Goal: Task Accomplishment & Management: Use online tool/utility

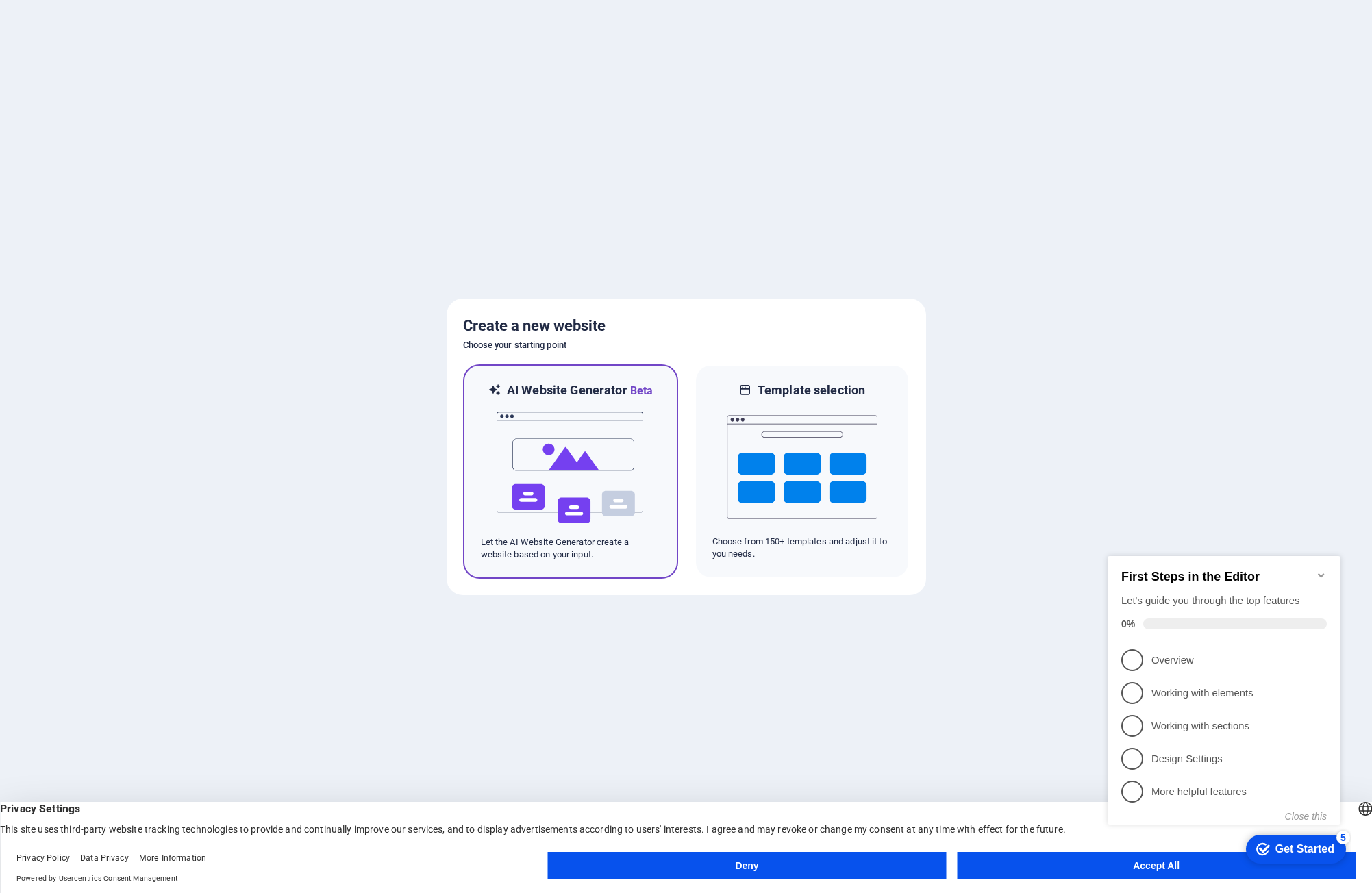
click at [615, 404] on img at bounding box center [570, 468] width 150 height 137
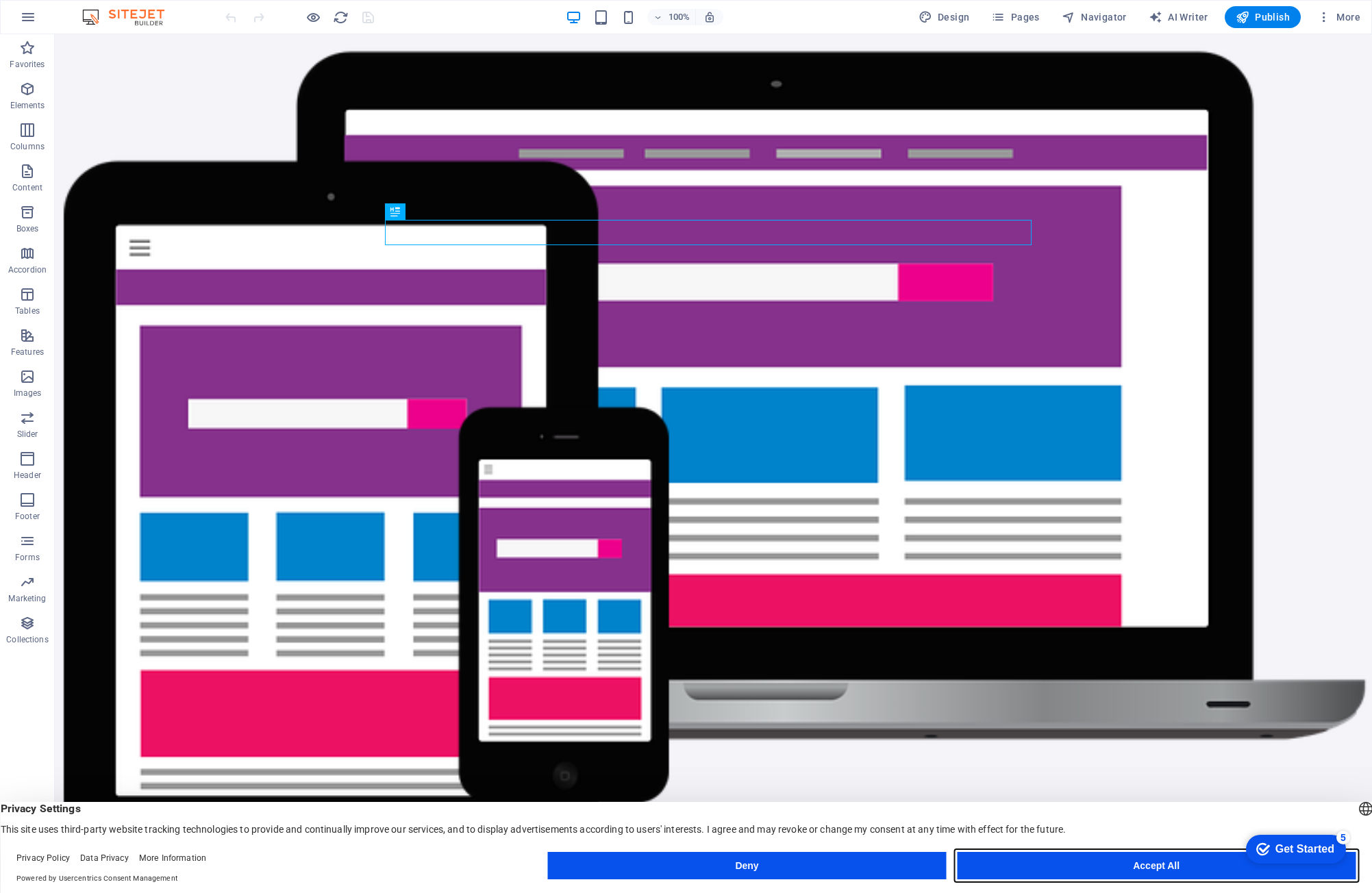
click at [1169, 863] on button "Accept All" at bounding box center [1156, 865] width 399 height 27
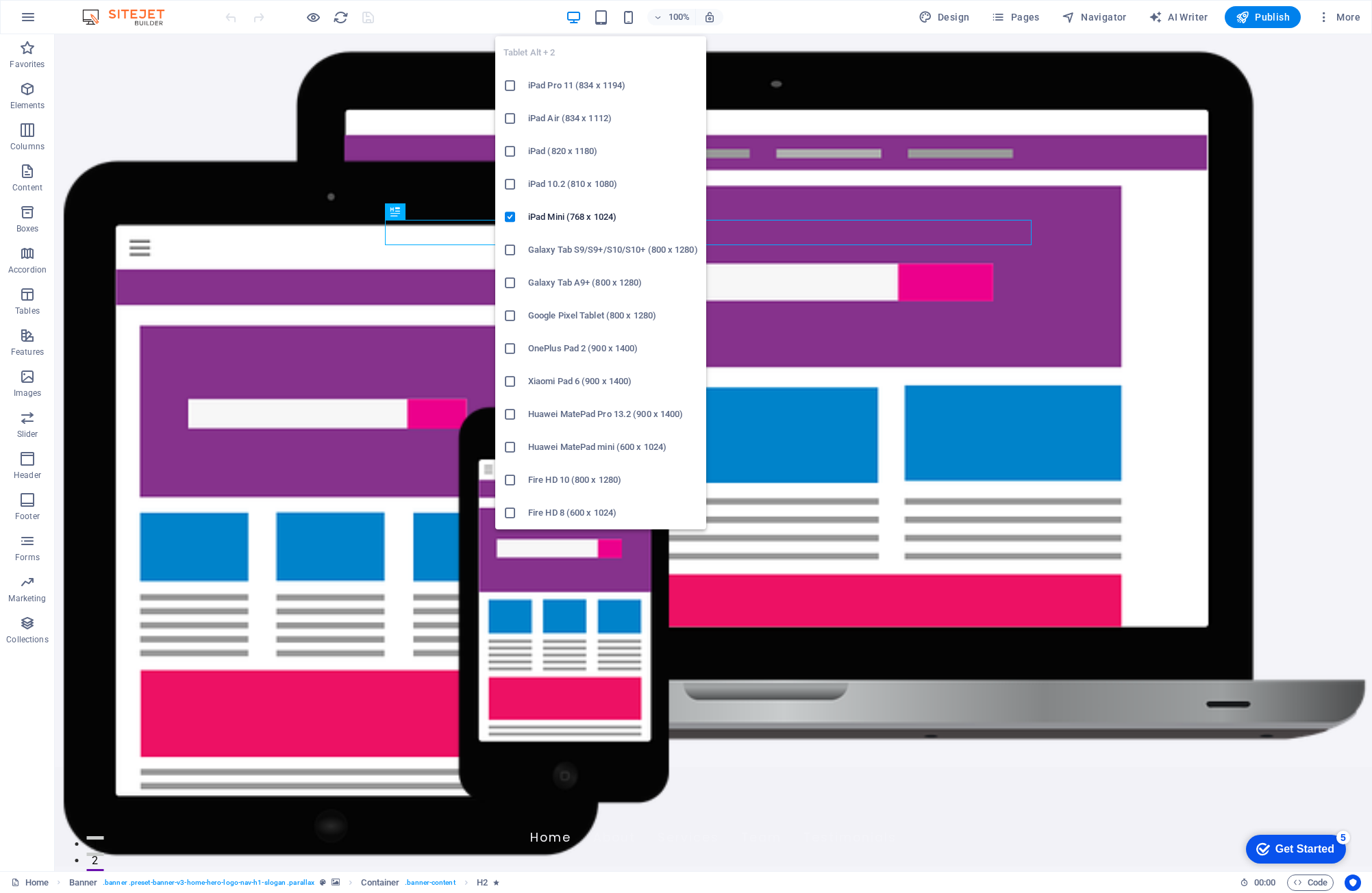
click at [575, 183] on h6 "iPad 10.2 (810 x 1080)" at bounding box center [612, 184] width 170 height 17
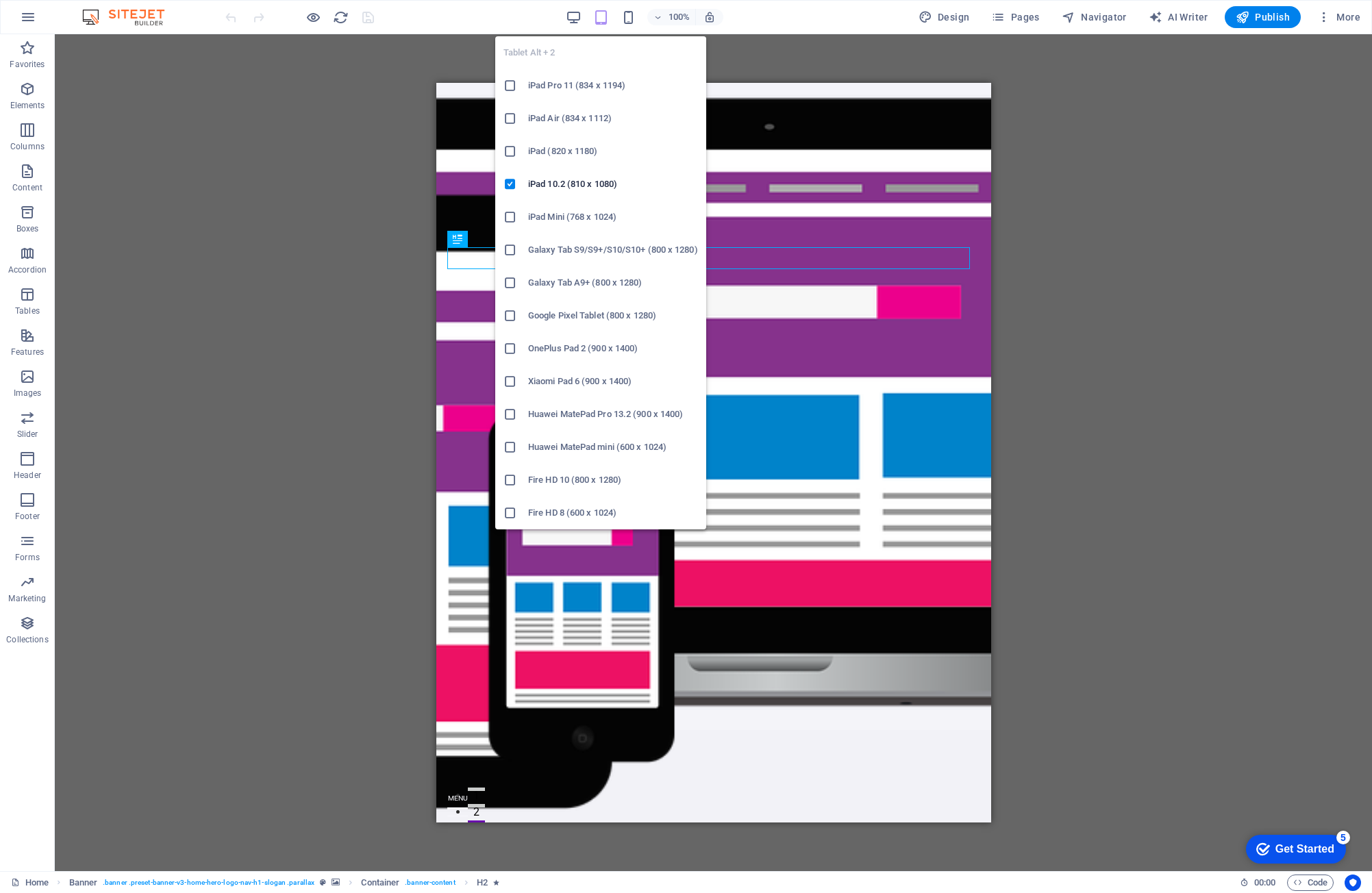
click at [605, 14] on icon "button" at bounding box center [601, 18] width 16 height 16
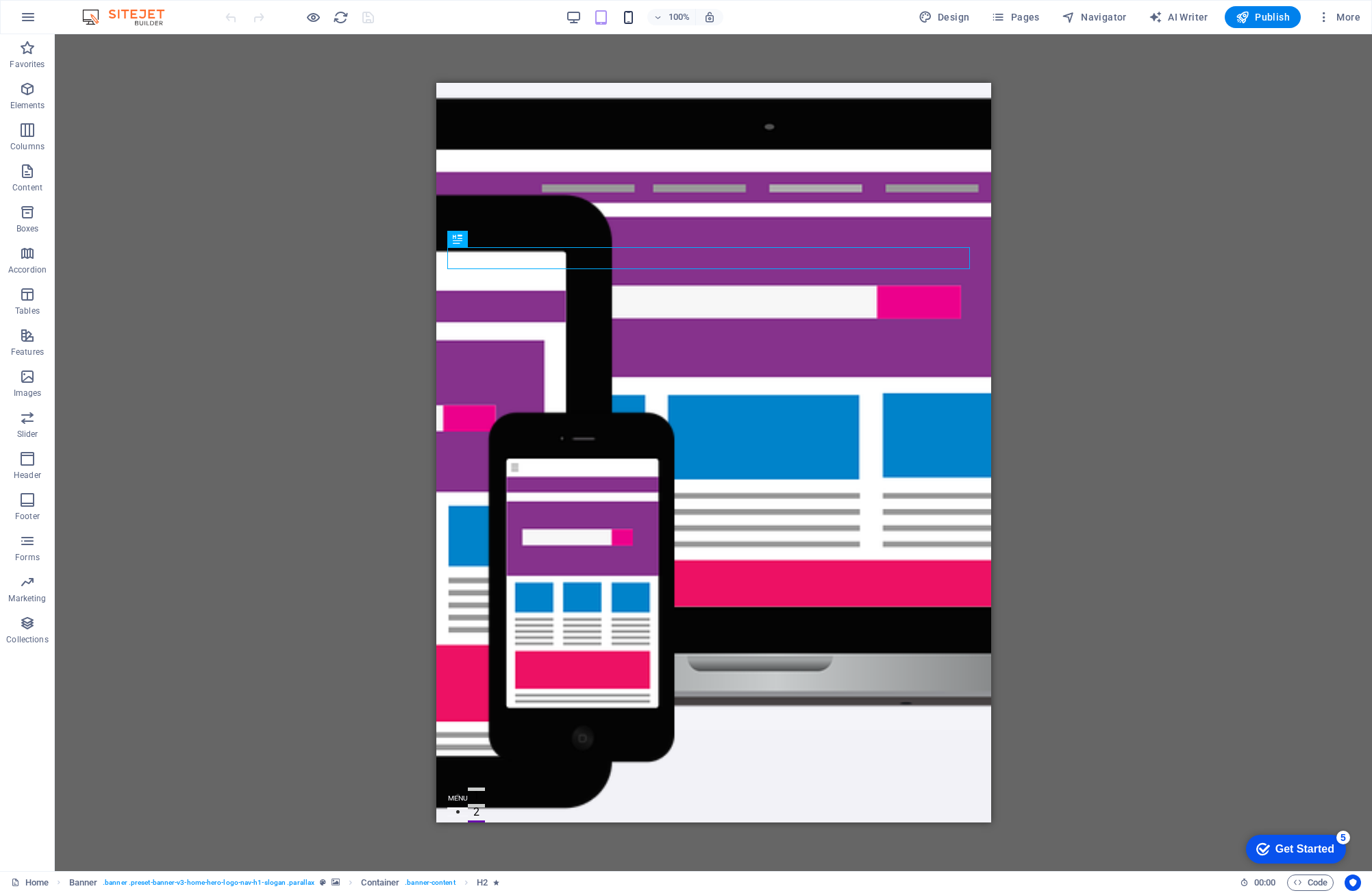
click at [625, 18] on icon "button" at bounding box center [628, 18] width 16 height 16
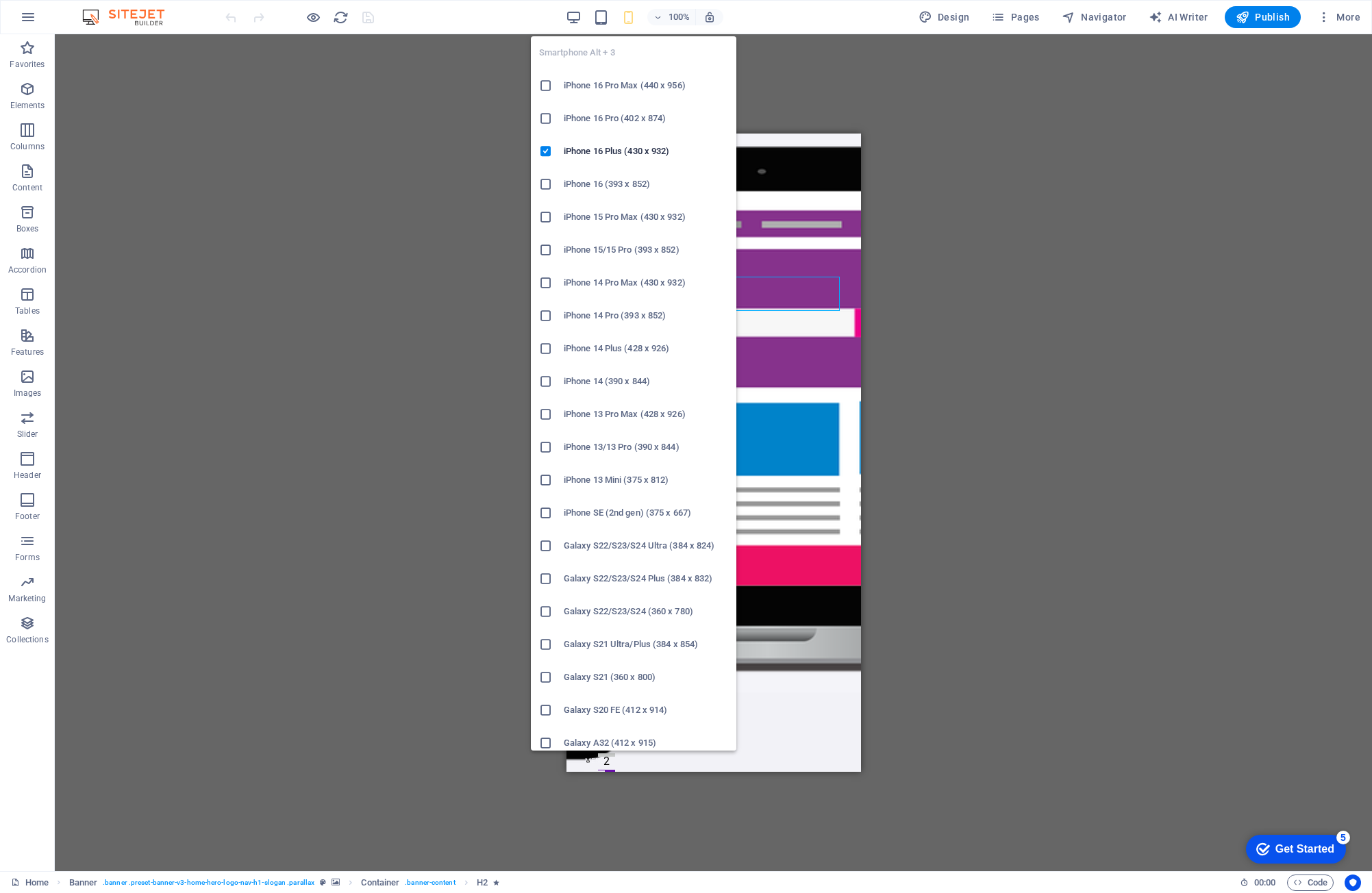
click at [615, 95] on li "iPhone 16 Pro Max (440 x 956)" at bounding box center [634, 85] width 205 height 33
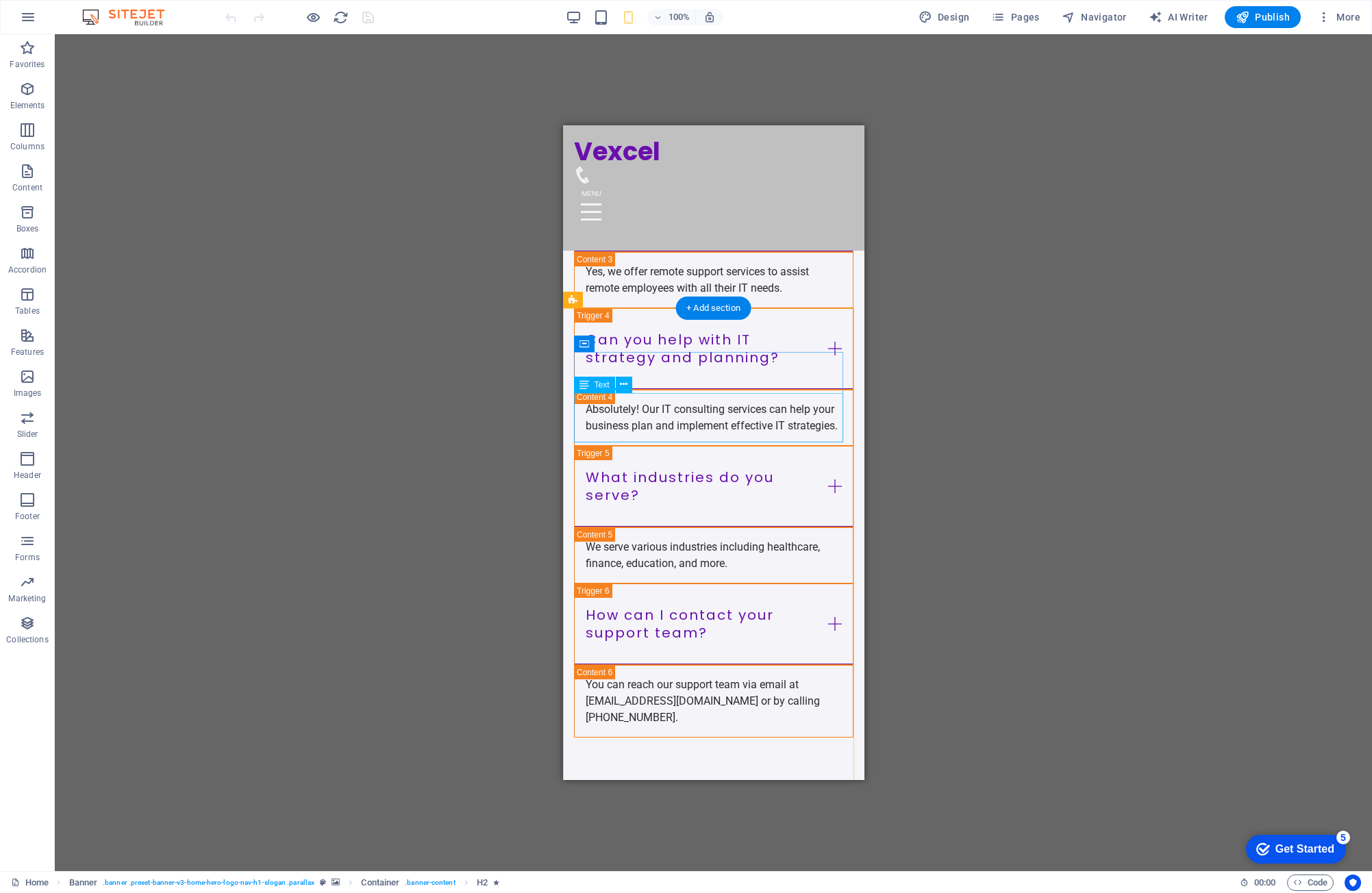
scroll to position [5153, 0]
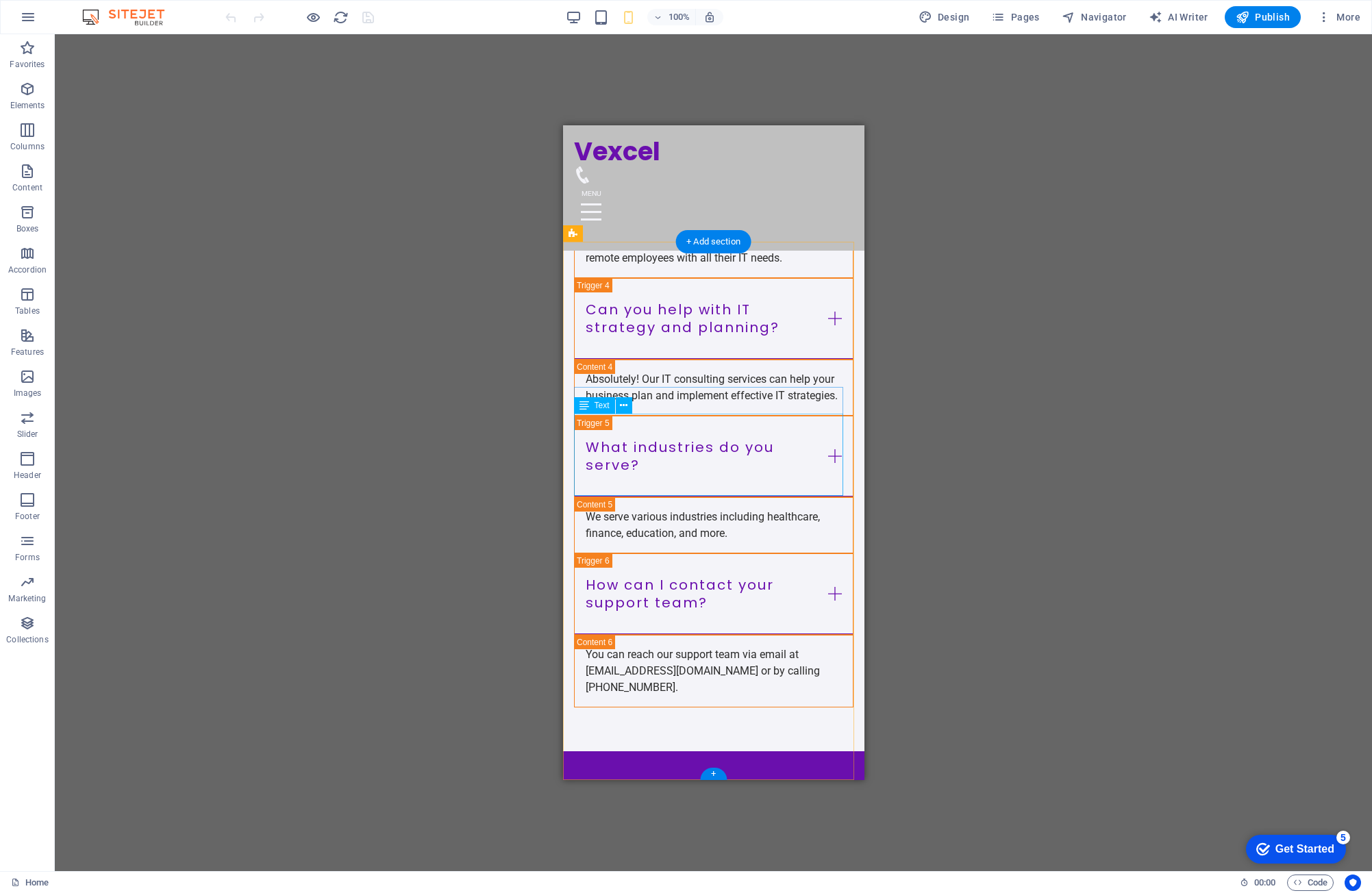
click at [604, 409] on span "Text" at bounding box center [602, 405] width 15 height 8
click at [623, 405] on icon at bounding box center [623, 406] width 7 height 14
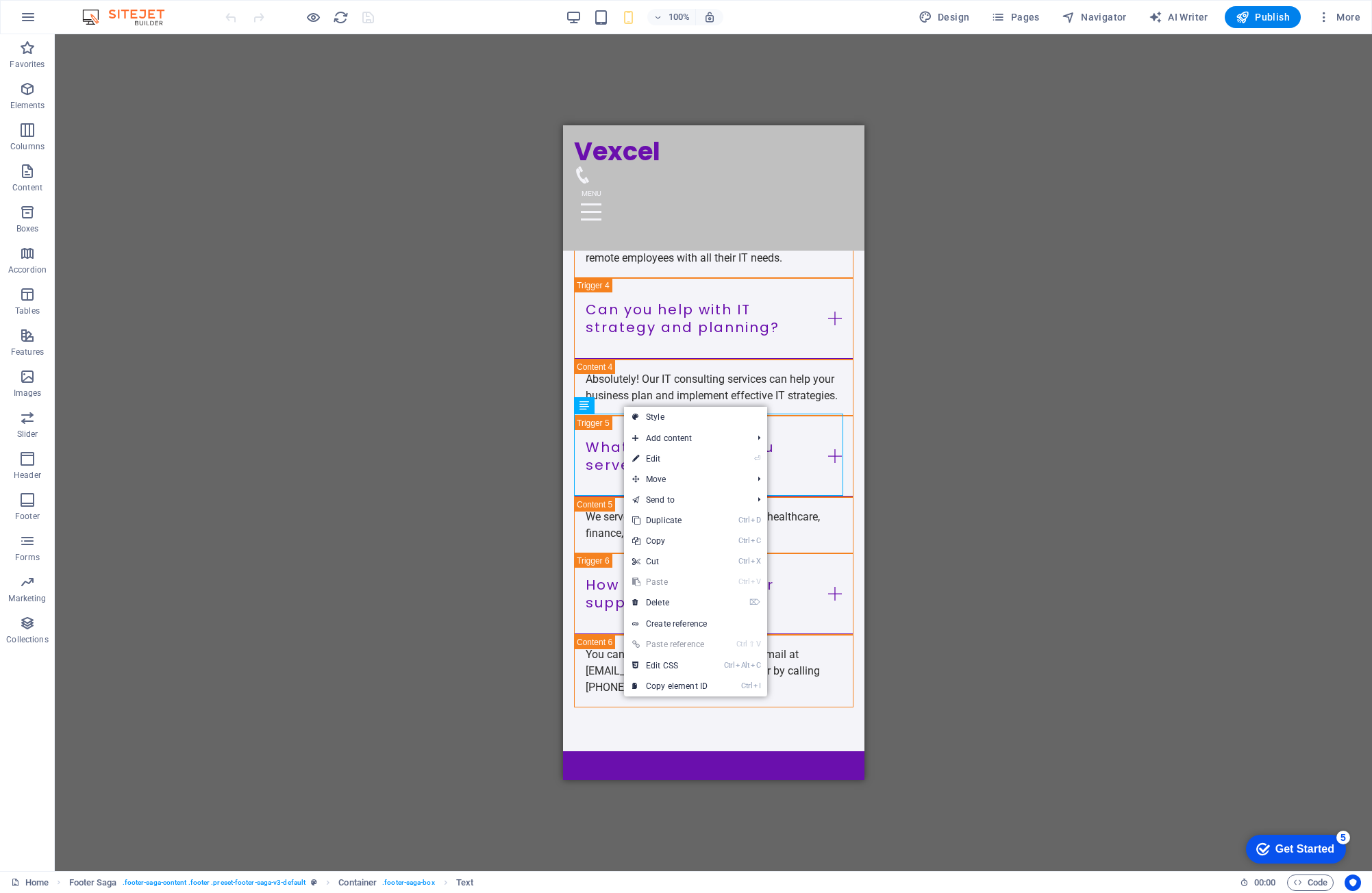
click at [664, 462] on link "⏎ Edit" at bounding box center [670, 458] width 92 height 21
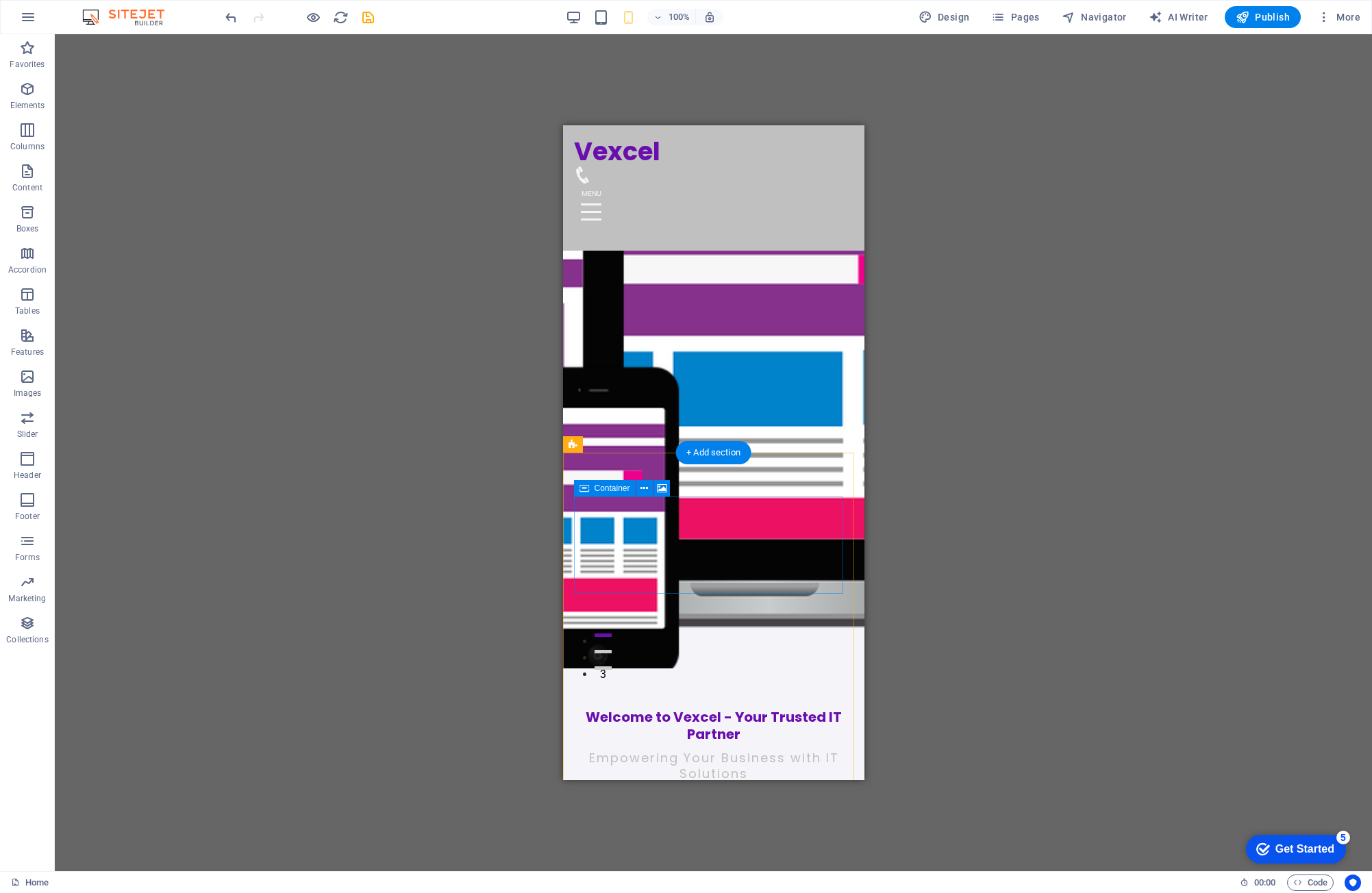
scroll to position [0, 0]
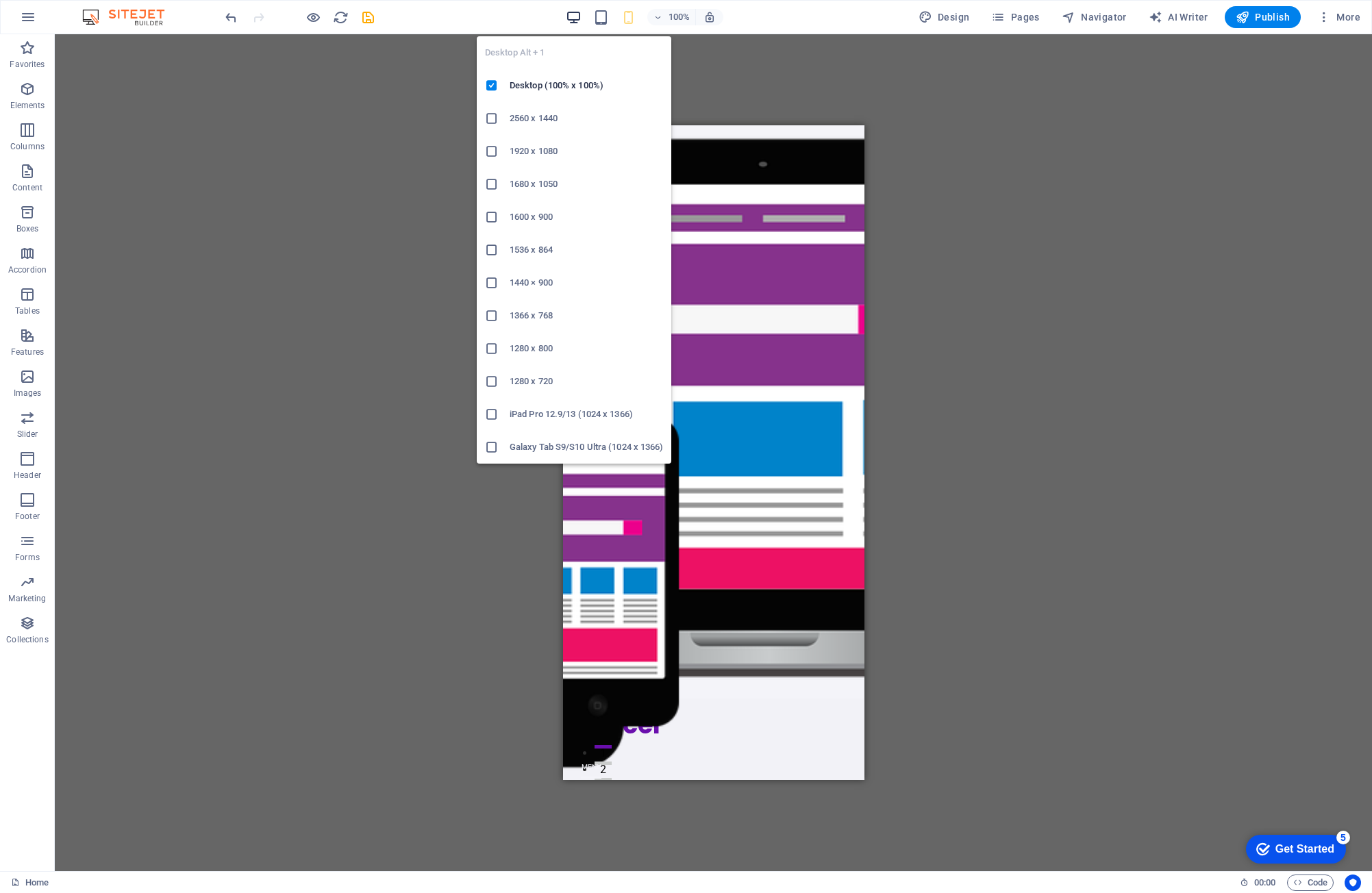
click at [576, 15] on icon "button" at bounding box center [574, 18] width 16 height 16
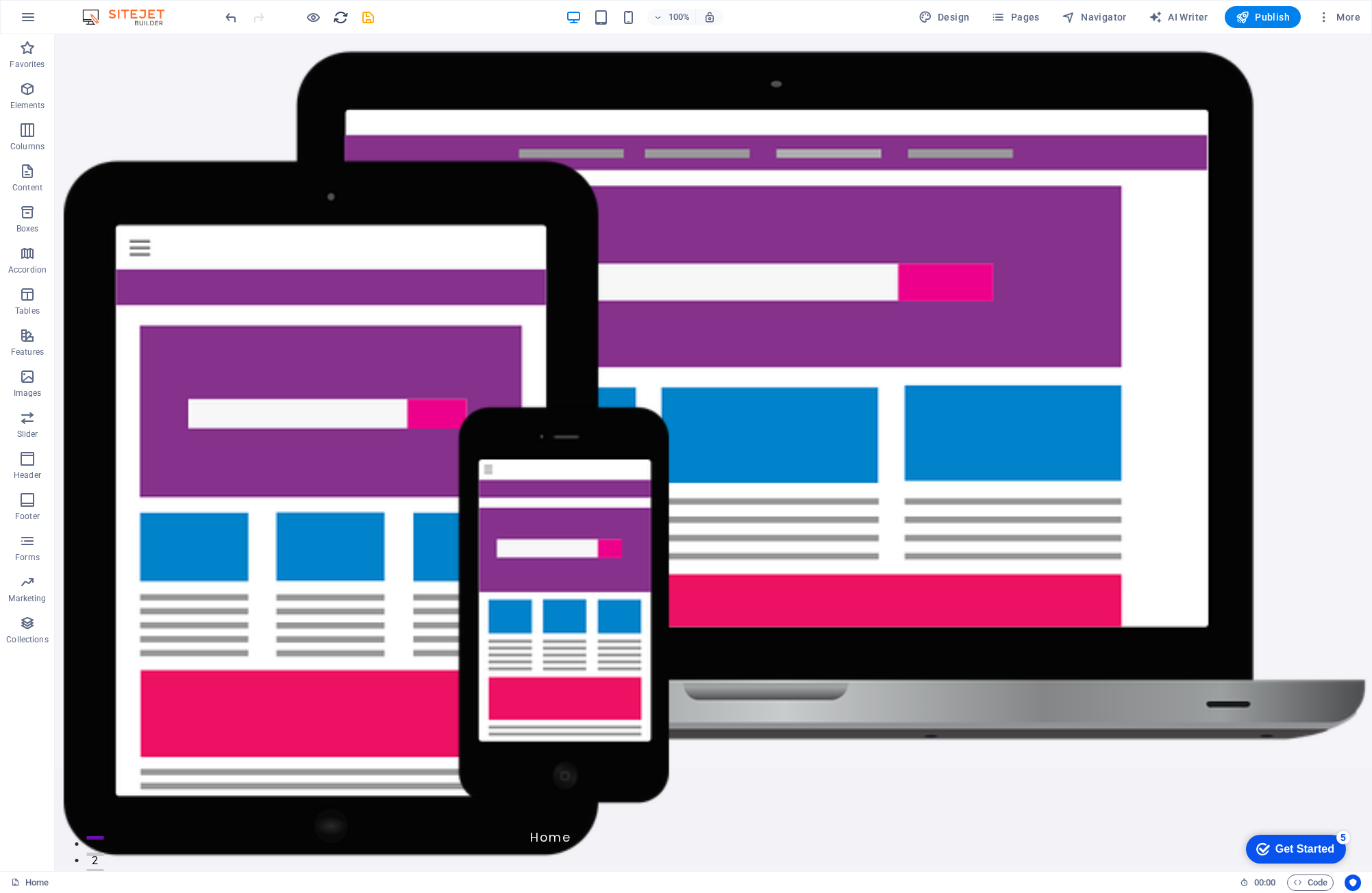
click at [341, 13] on icon "reload" at bounding box center [341, 18] width 16 height 16
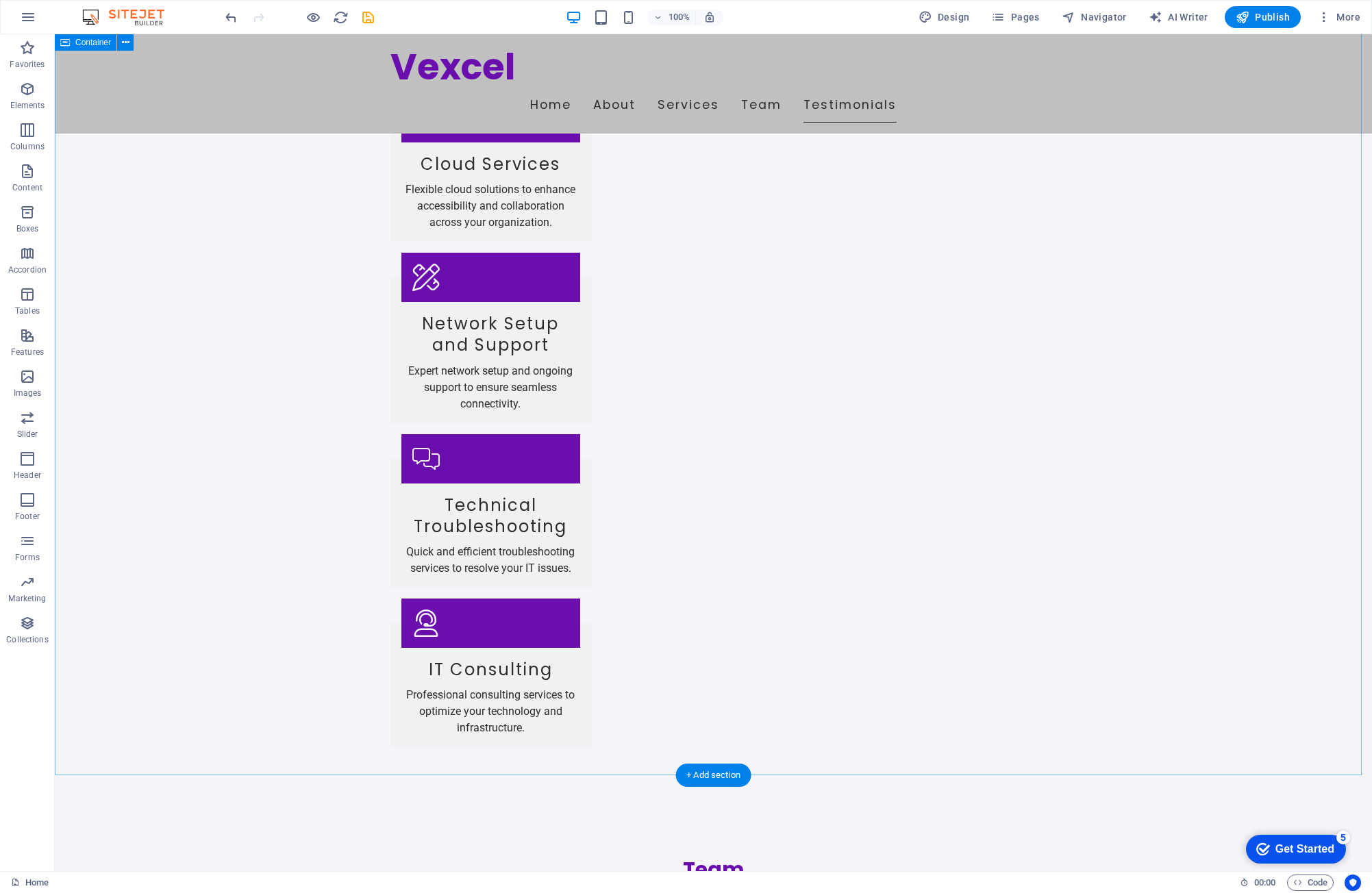
scroll to position [2905, 0]
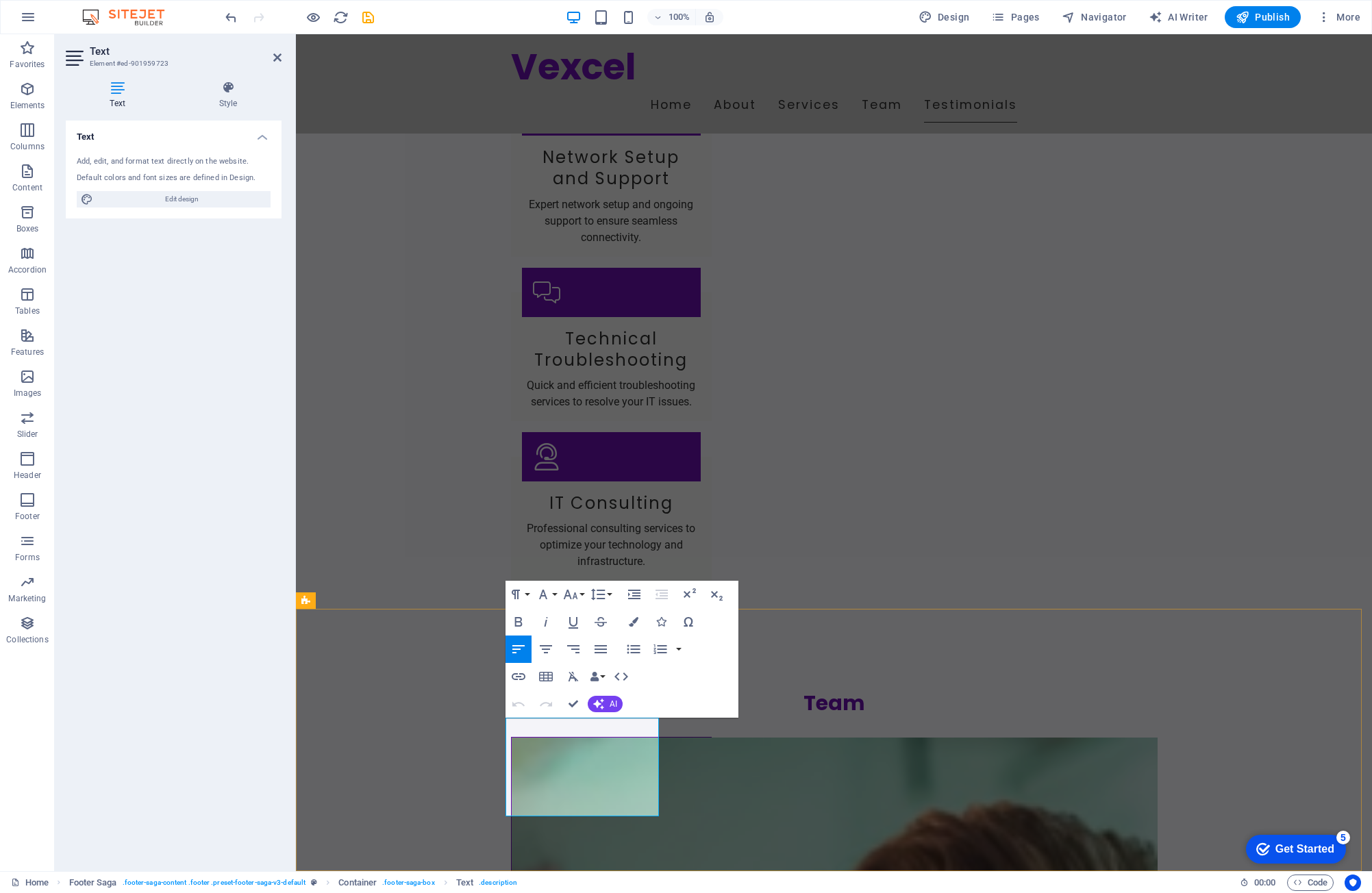
click at [603, 708] on icon "button" at bounding box center [599, 704] width 11 height 11
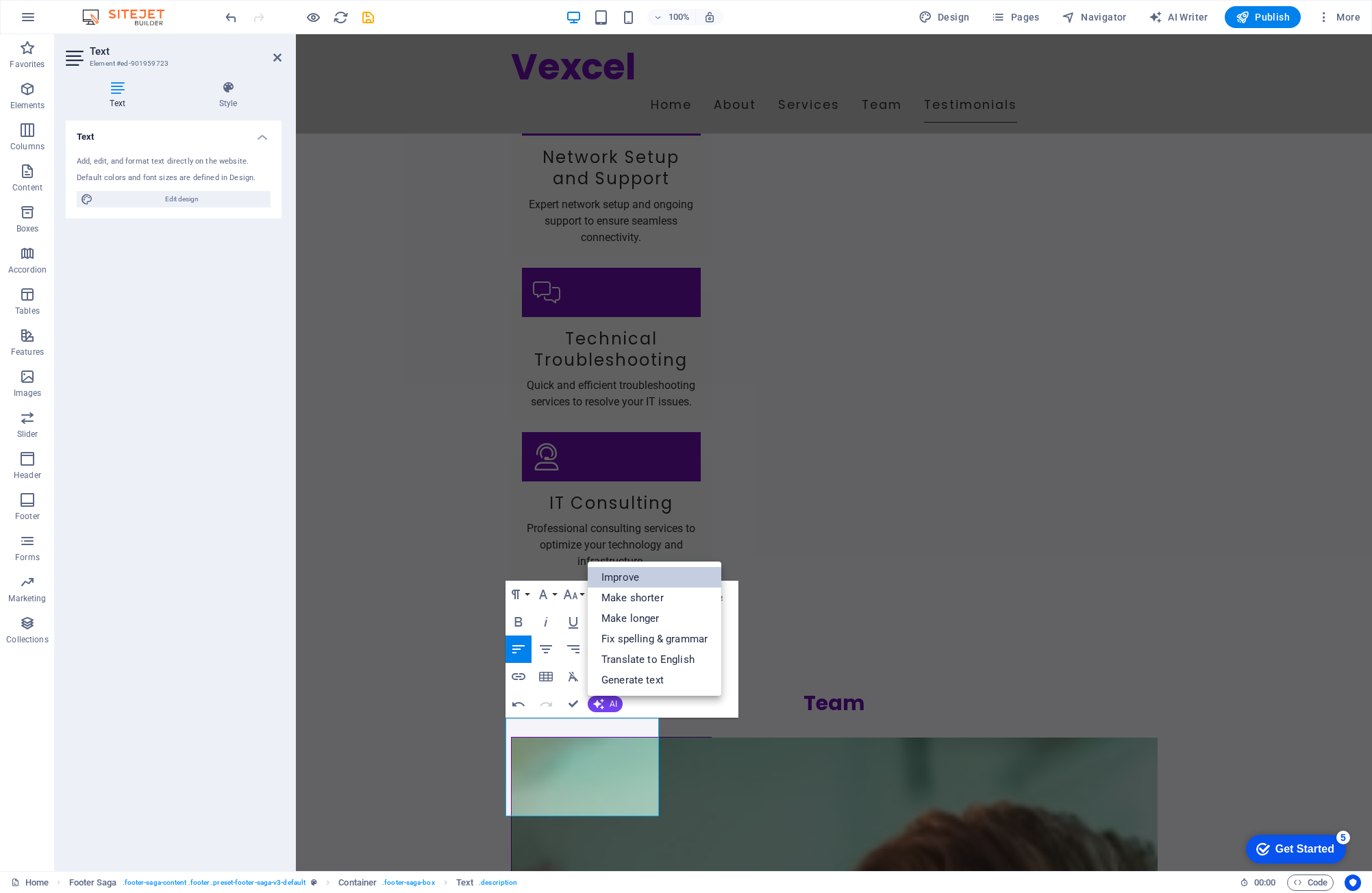
click at [620, 582] on link "Improve" at bounding box center [655, 577] width 134 height 21
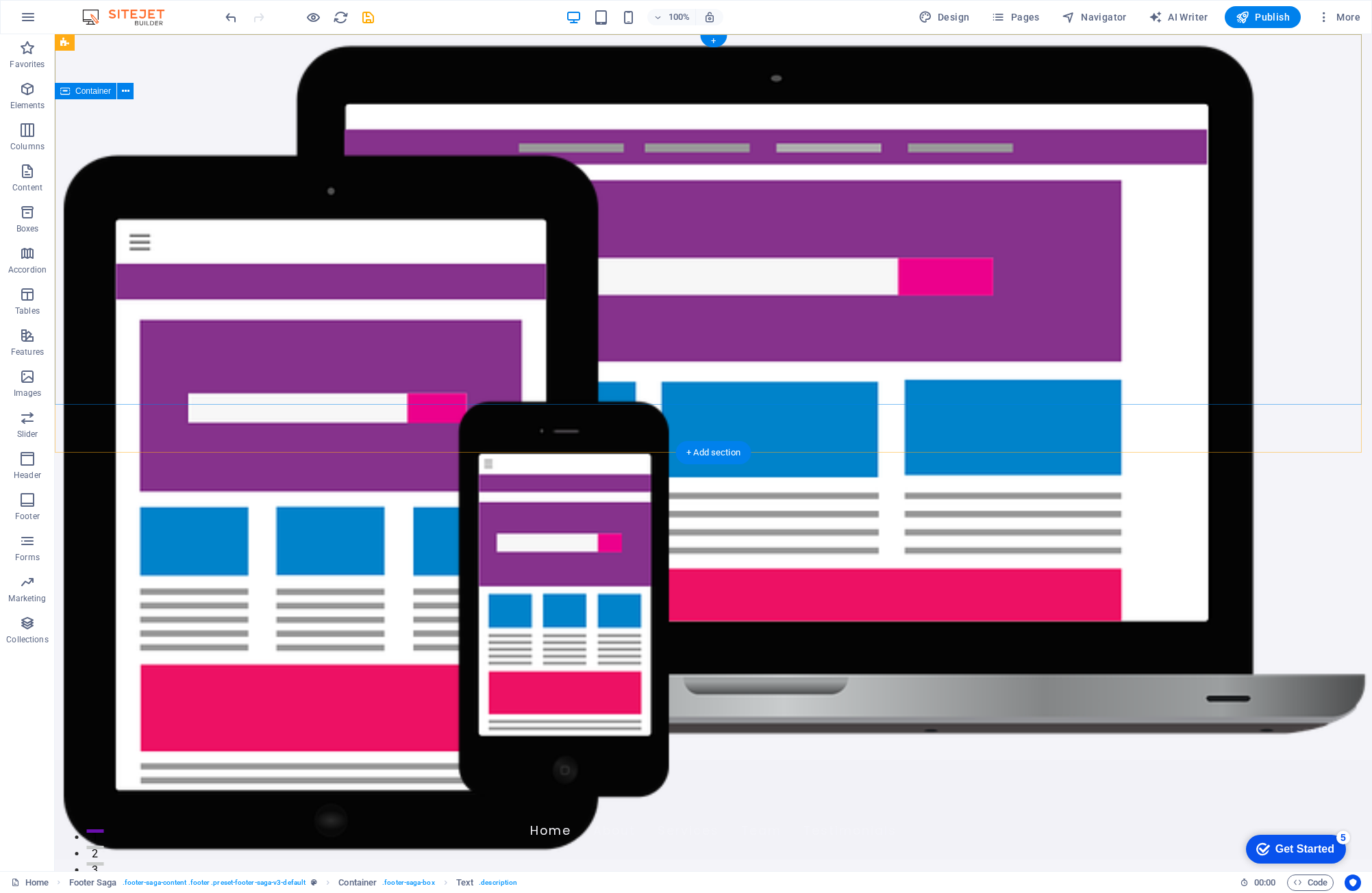
scroll to position [0, 0]
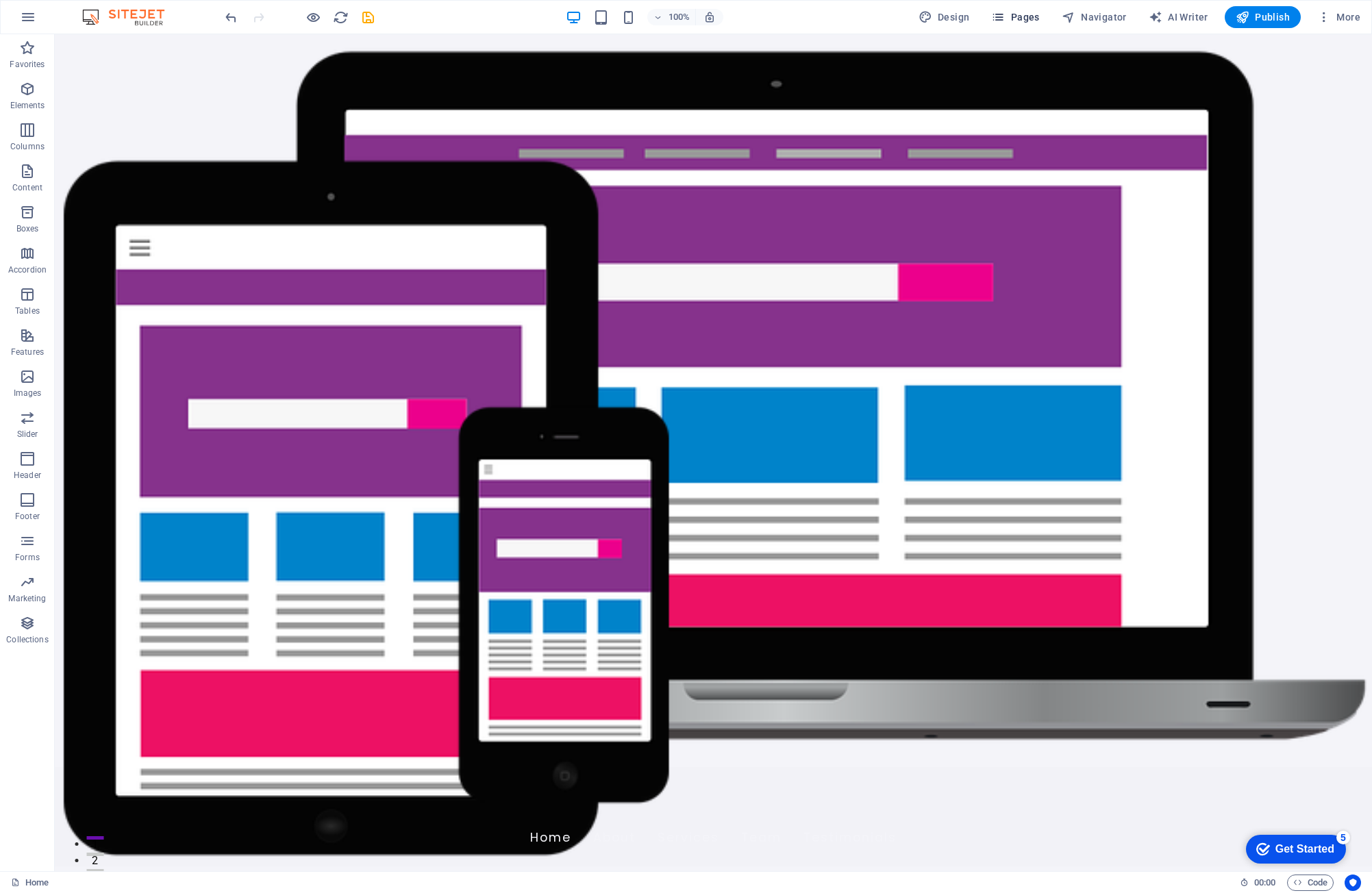
click at [1000, 16] on icon "button" at bounding box center [998, 17] width 14 height 14
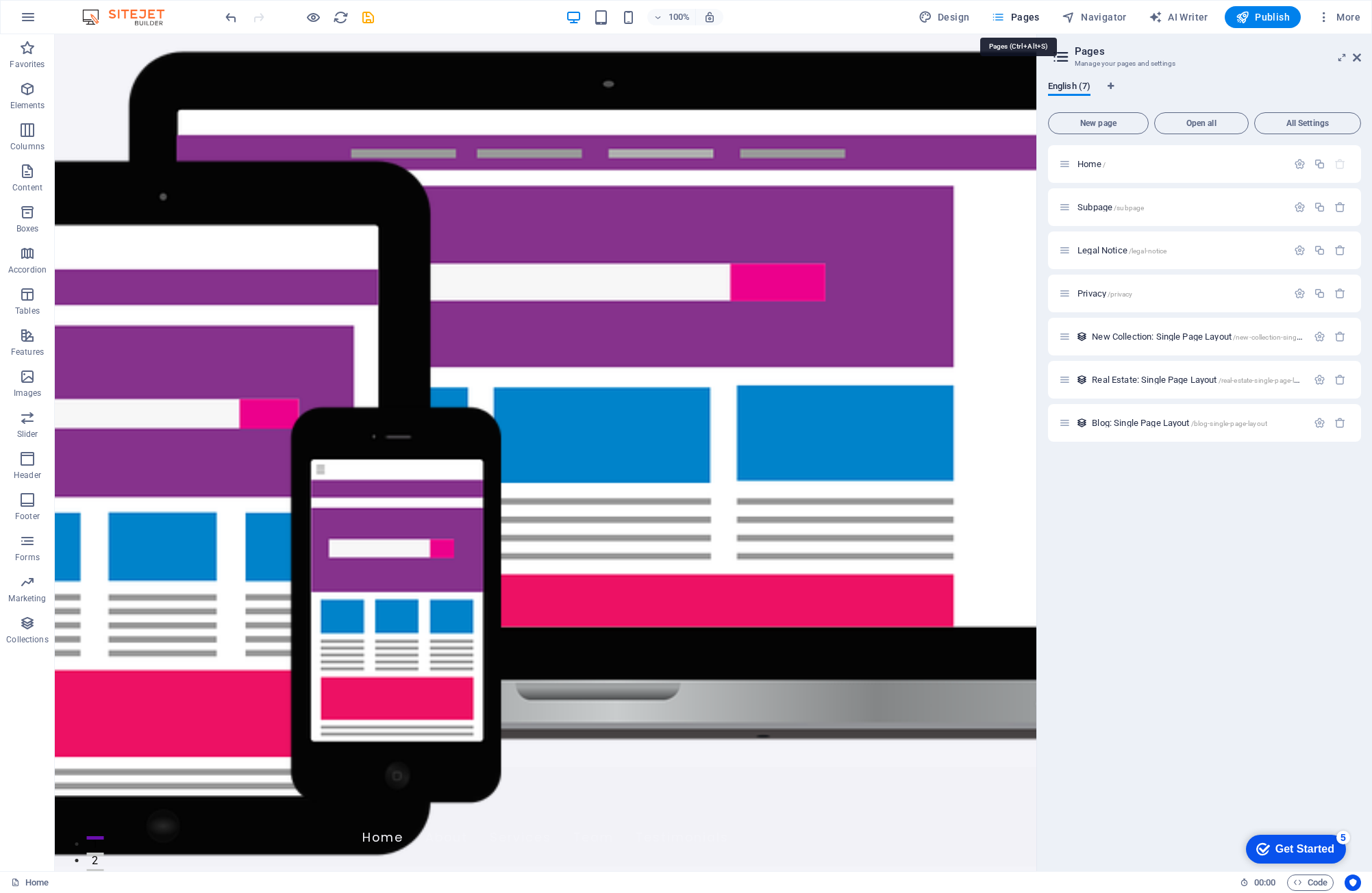
click at [1000, 16] on icon "button" at bounding box center [998, 17] width 14 height 14
click at [1257, 14] on span "Publish" at bounding box center [1263, 17] width 54 height 14
